Goal: Information Seeking & Learning: Learn about a topic

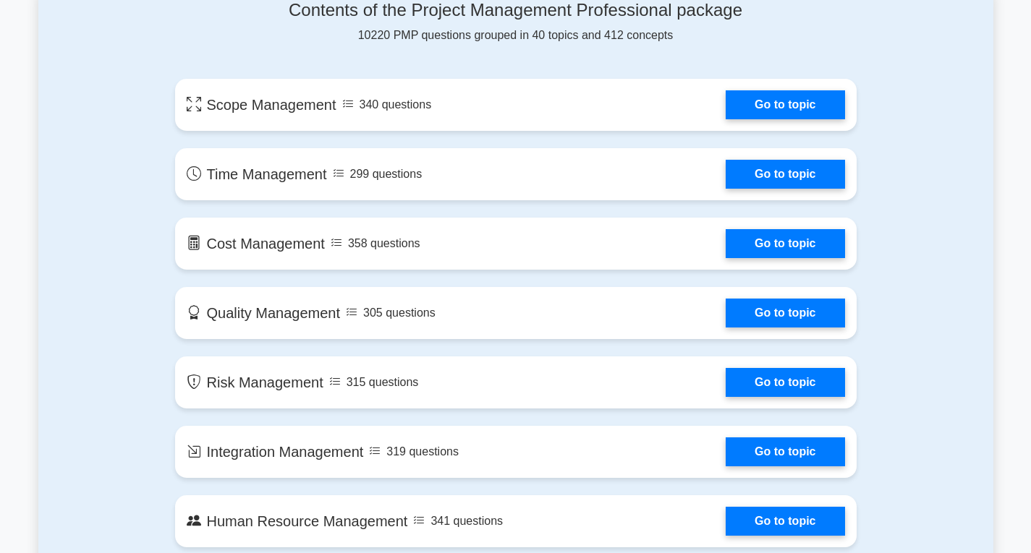
scroll to position [795, 0]
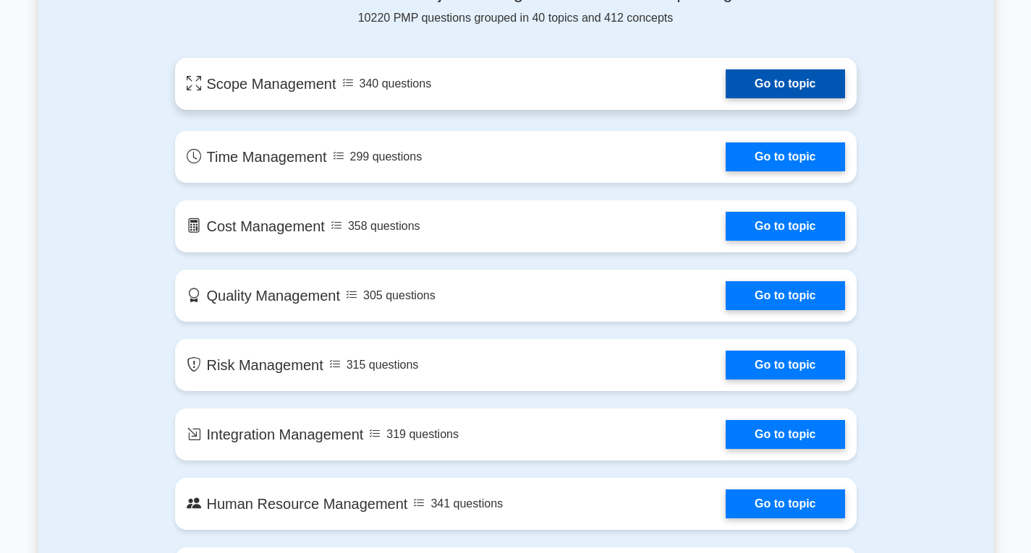
click at [780, 87] on link "Go to topic" at bounding box center [784, 83] width 119 height 29
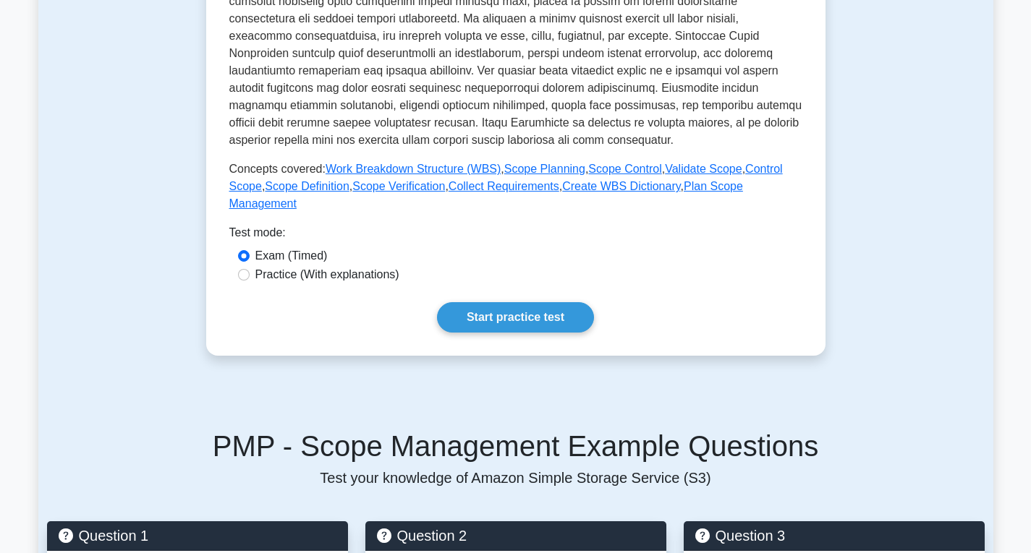
scroll to position [506, 0]
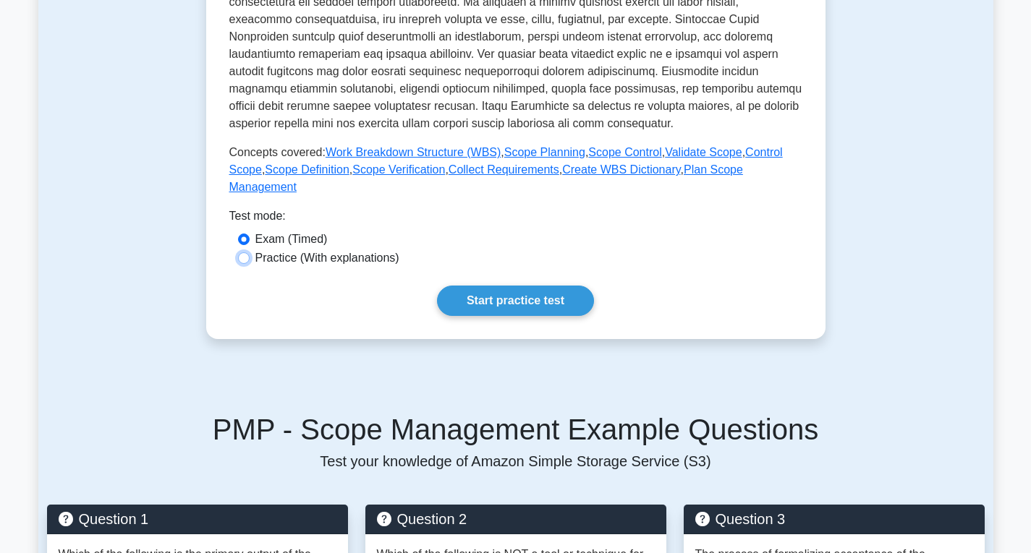
click at [248, 252] on input "Practice (With explanations)" at bounding box center [244, 258] width 12 height 12
radio input "true"
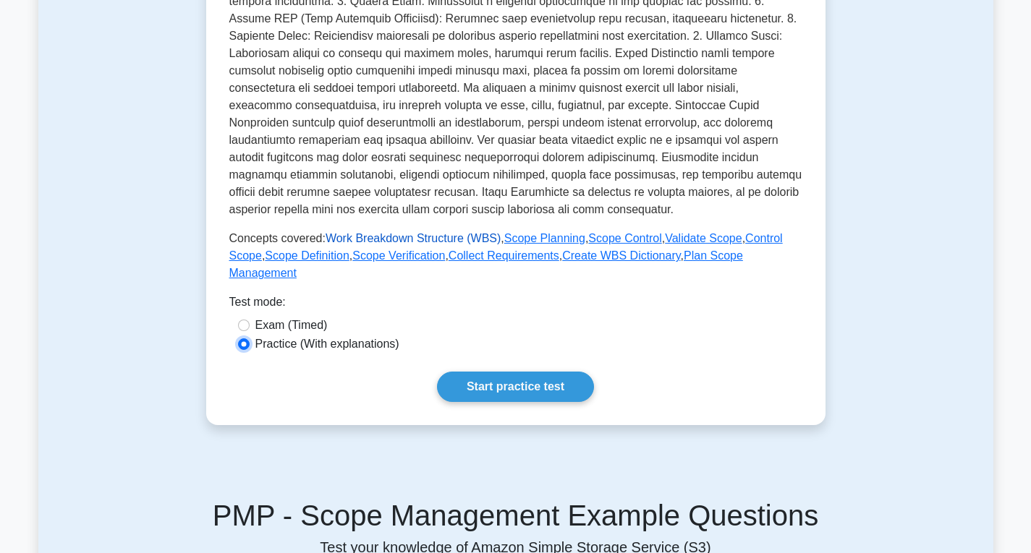
scroll to position [434, 0]
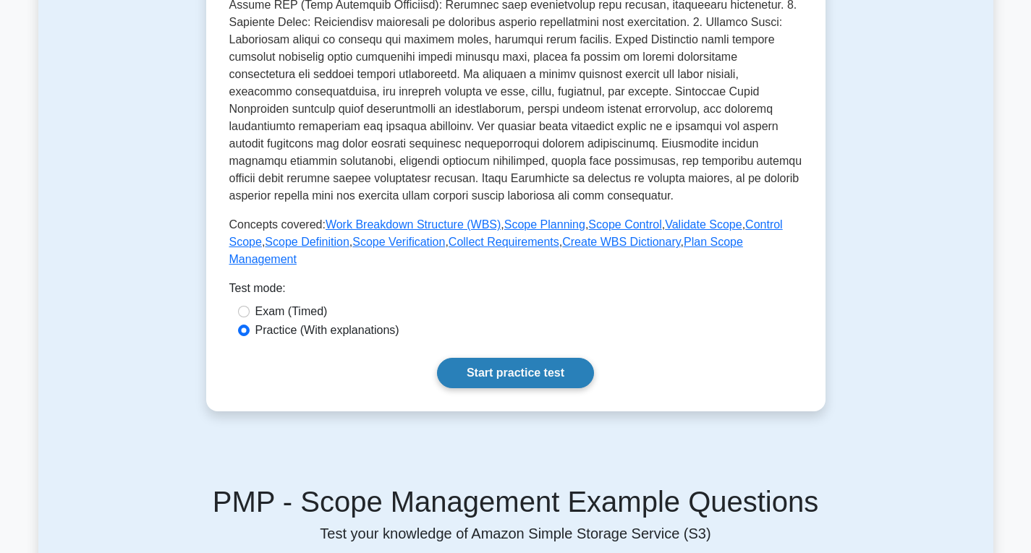
click at [496, 358] on link "Start practice test" at bounding box center [515, 373] width 157 height 30
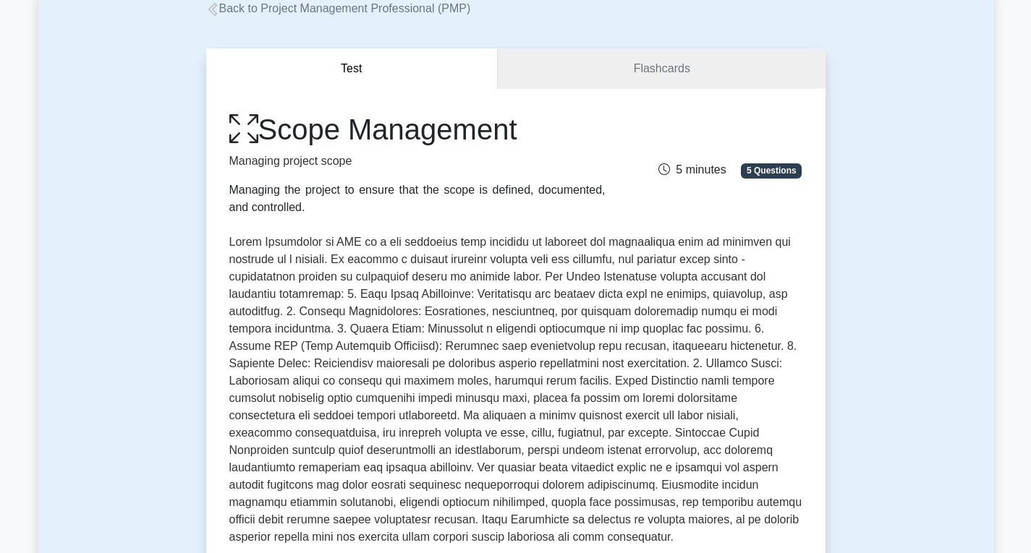
scroll to position [72, 0]
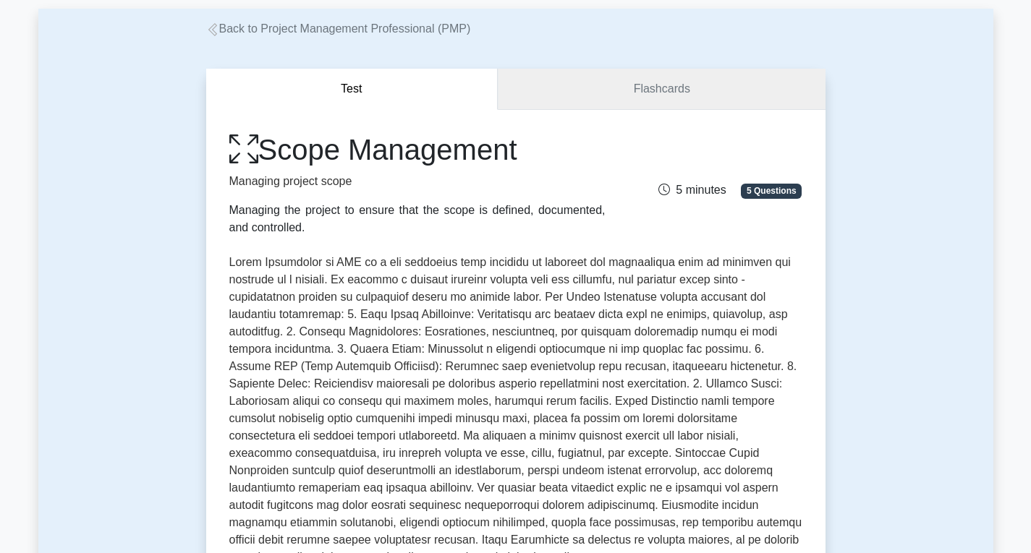
click at [600, 88] on link "Flashcards" at bounding box center [661, 89] width 327 height 41
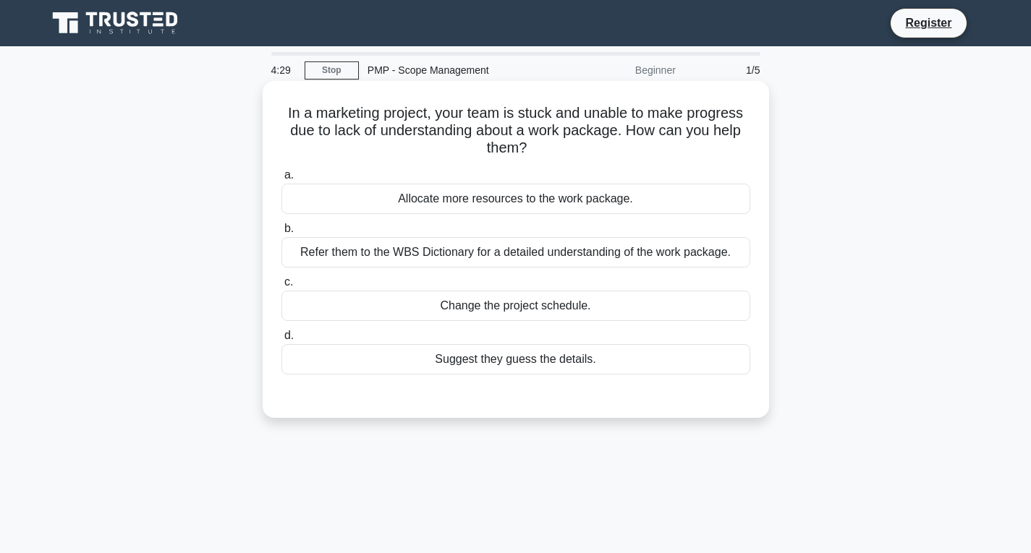
click at [511, 199] on div "Allocate more resources to the work package." at bounding box center [515, 199] width 469 height 30
click at [281, 180] on input "a. Allocate more resources to the work package." at bounding box center [281, 175] width 0 height 9
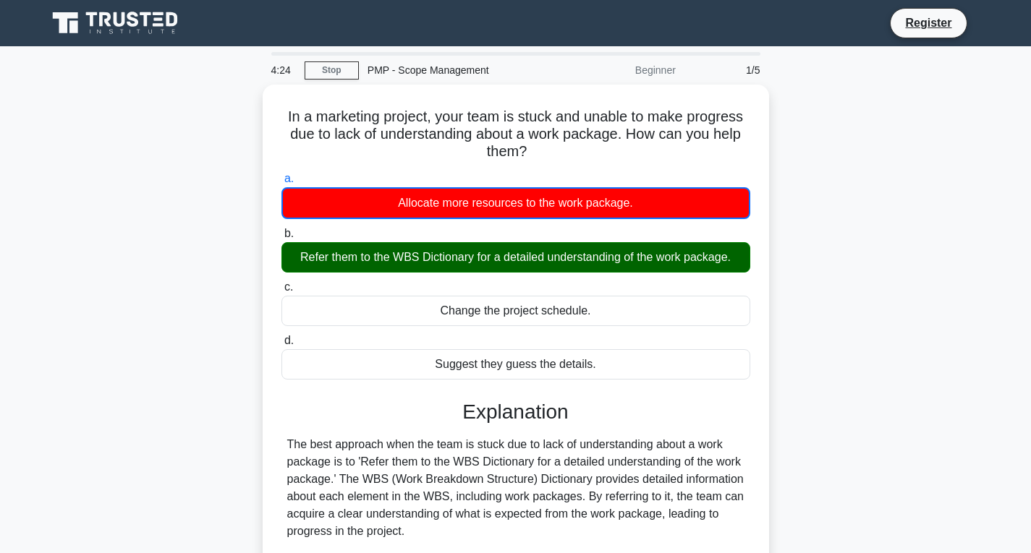
scroll to position [271, 0]
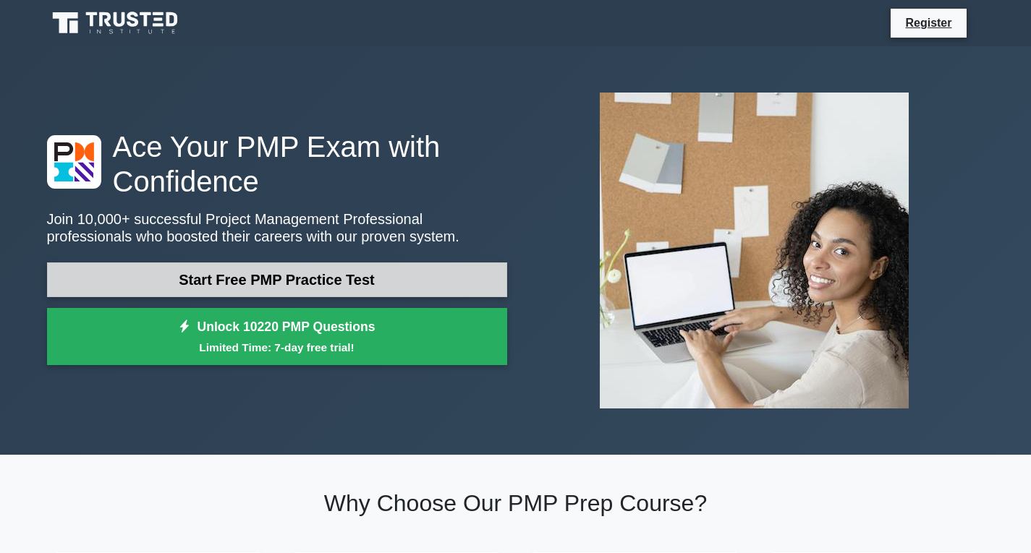
click at [404, 284] on link "Start Free PMP Practice Test" at bounding box center [277, 280] width 460 height 35
